Goal: Transaction & Acquisition: Purchase product/service

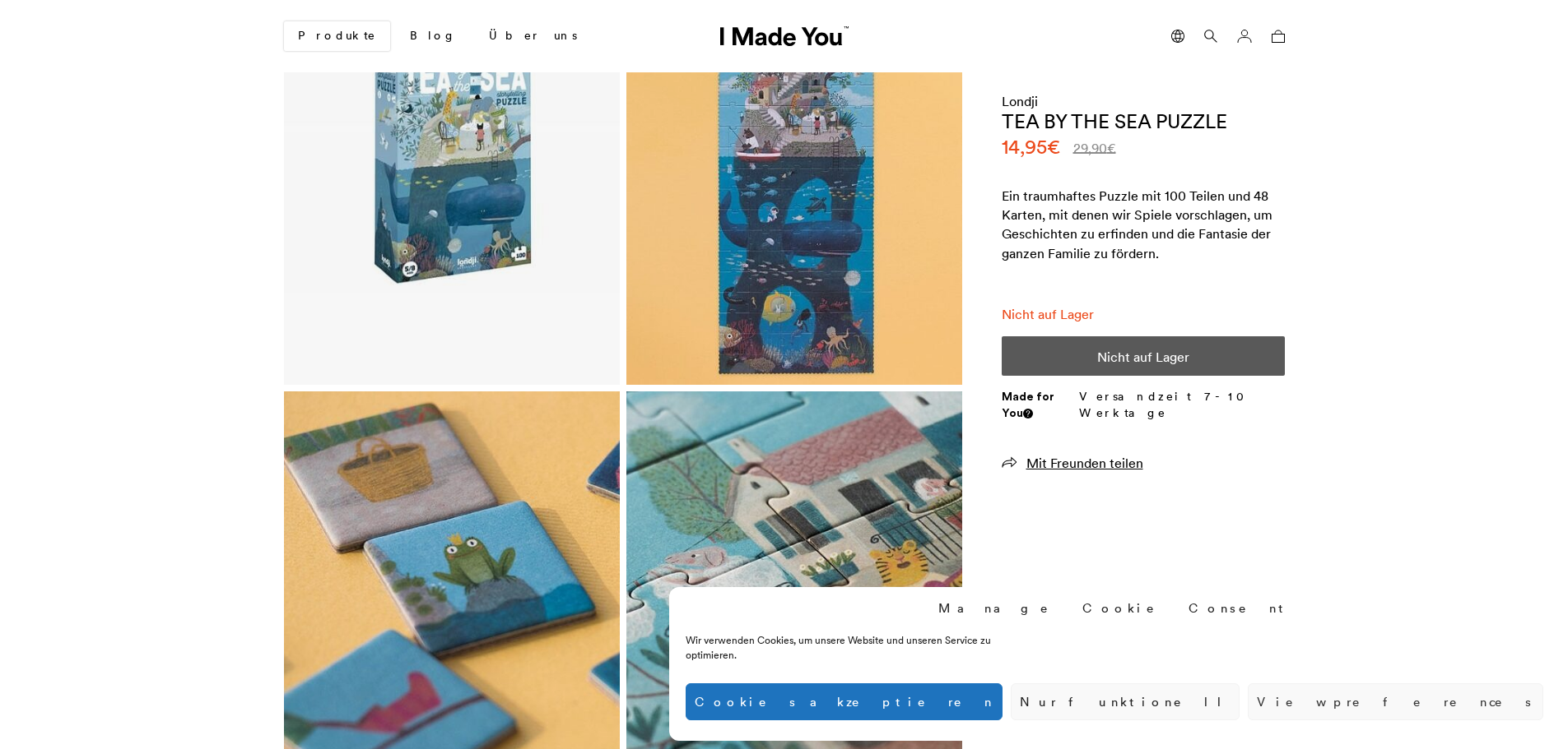
scroll to position [247, 0]
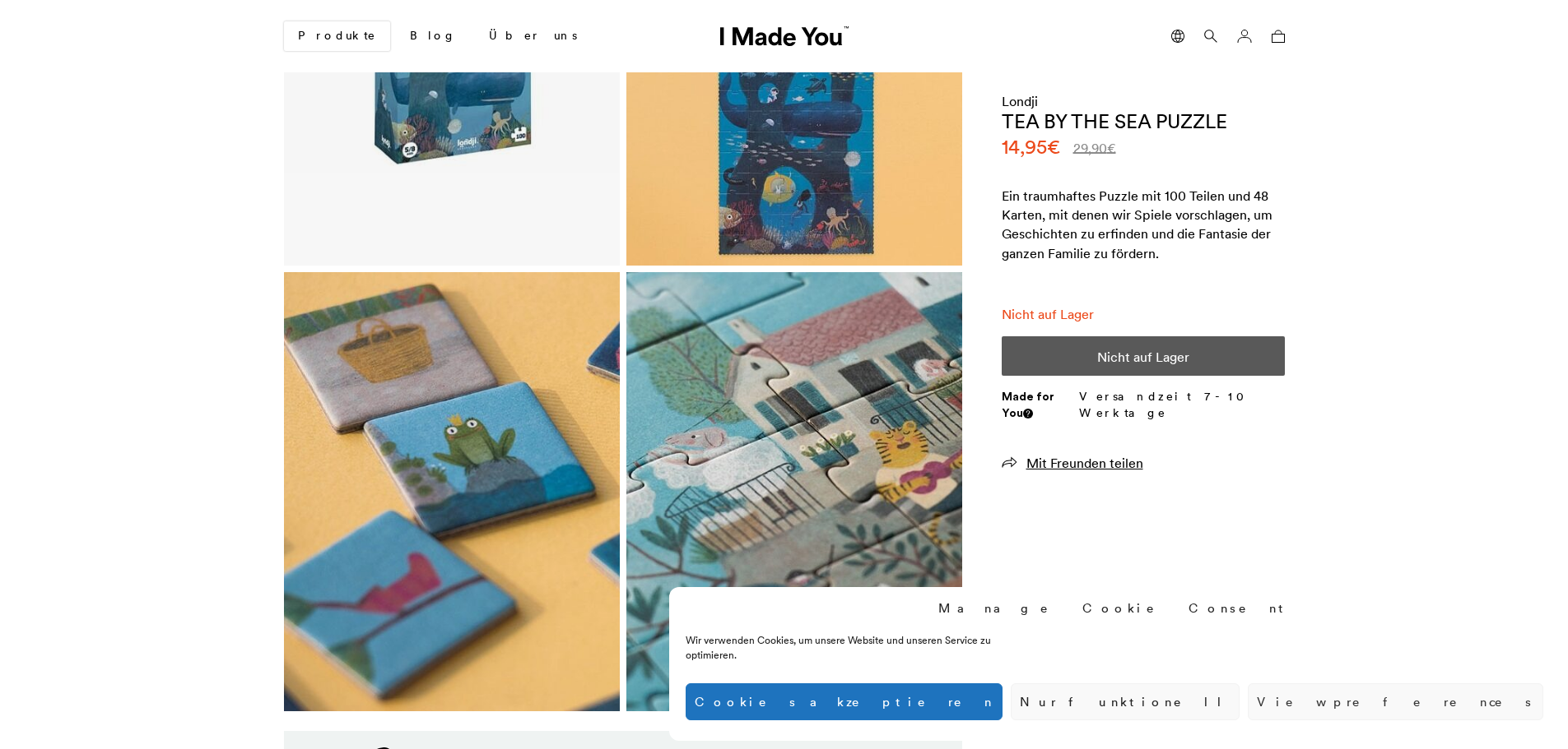
click at [1240, 712] on button "Nur funktionell" at bounding box center [1125, 702] width 229 height 37
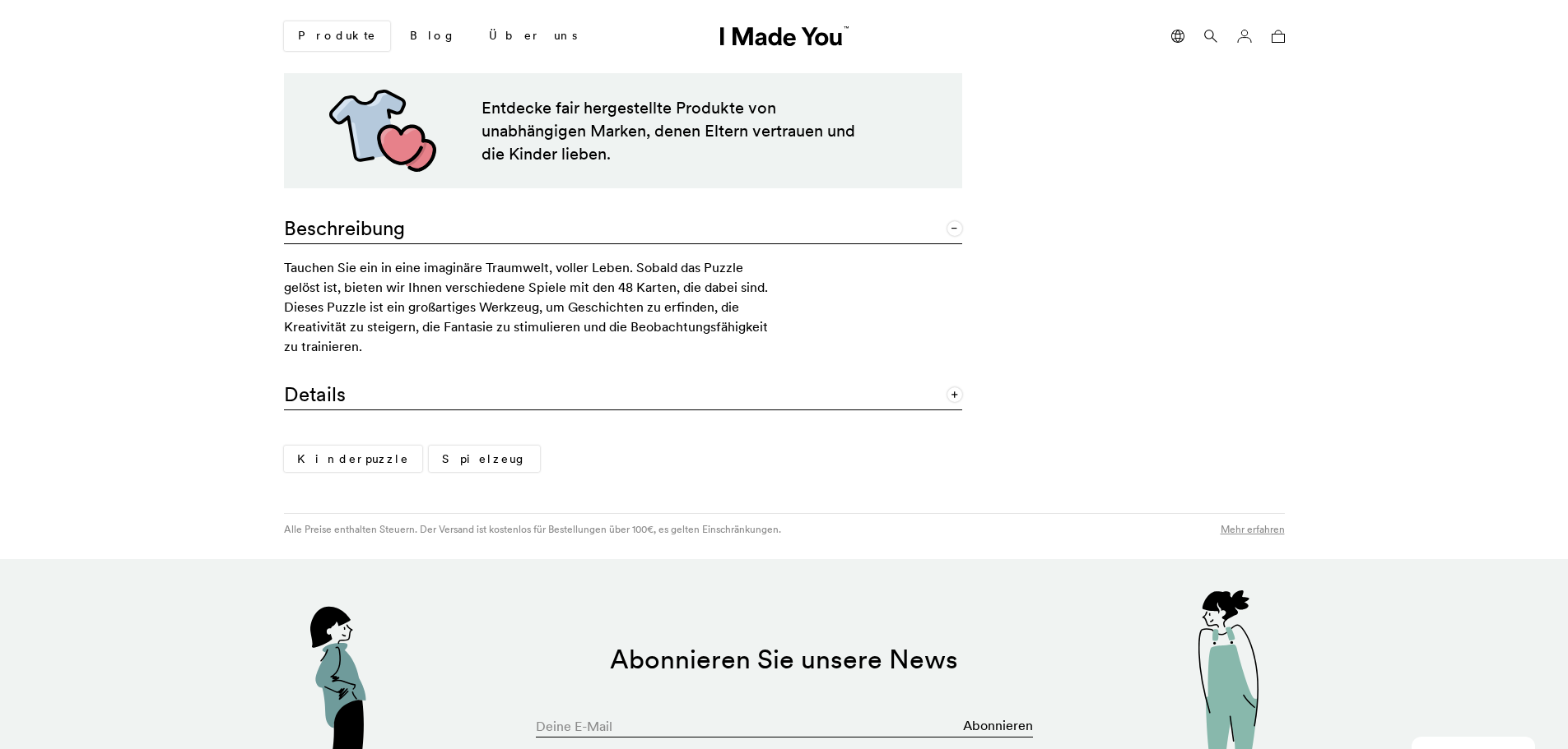
scroll to position [1222, 0]
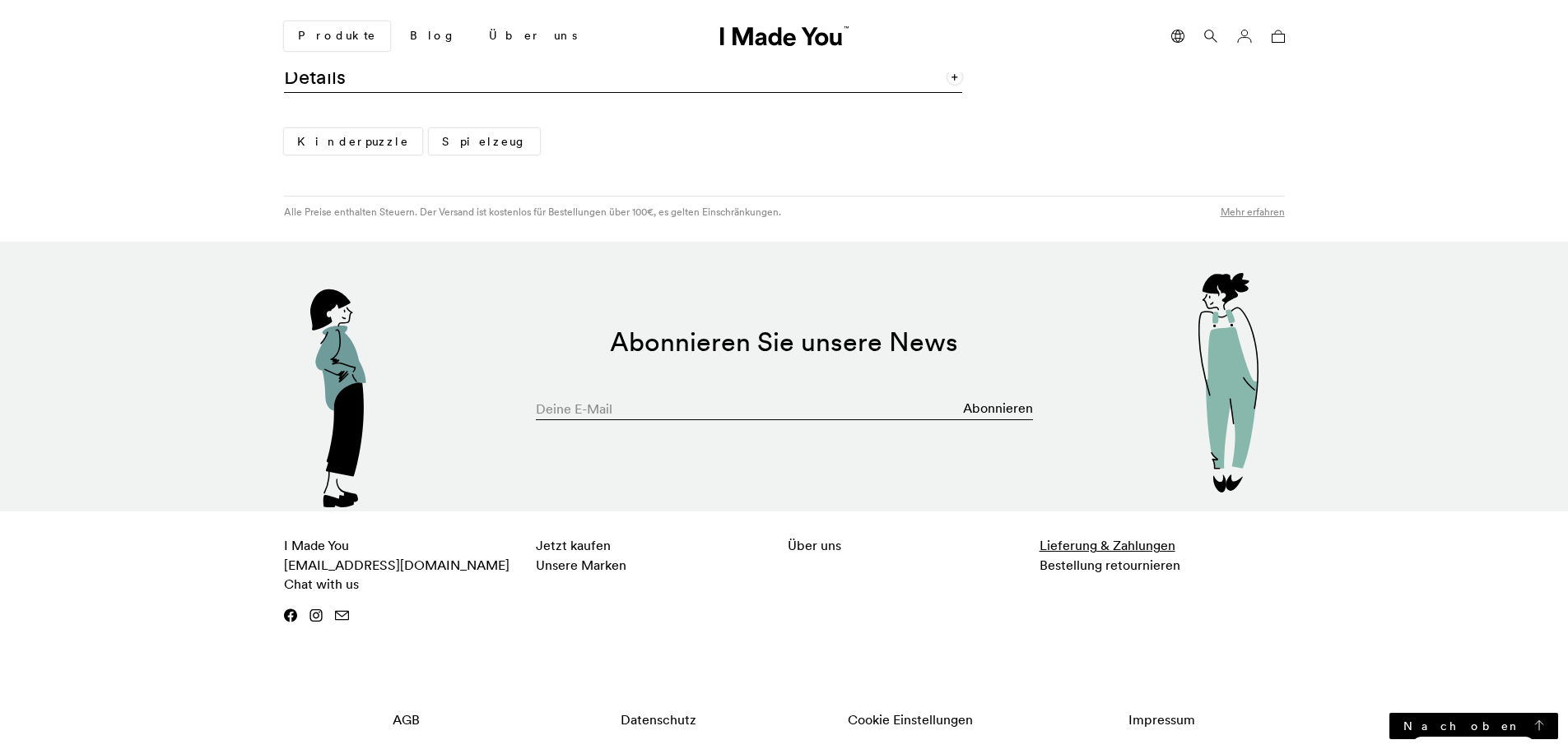
click at [1142, 546] on link "Lieferung & Zahlungen" at bounding box center [1107, 545] width 136 height 17
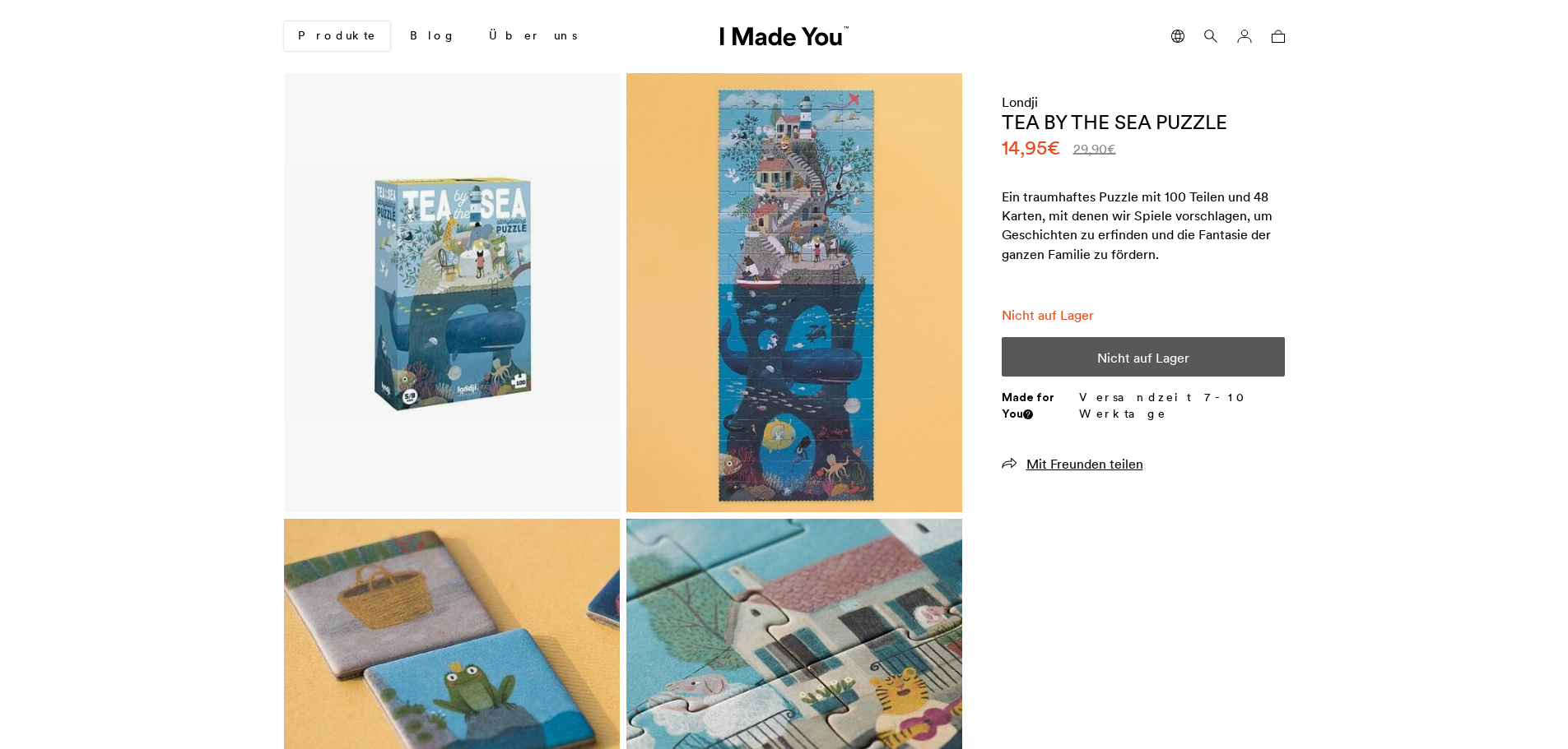
click at [1117, 355] on div "Nicht auf Lager" at bounding box center [1143, 357] width 283 height 40
